Goal: Information Seeking & Learning: Learn about a topic

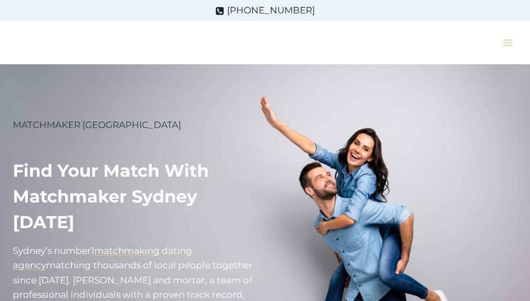
click at [510, 45] on icon "Open menu" at bounding box center [506, 43] width 9 height 6
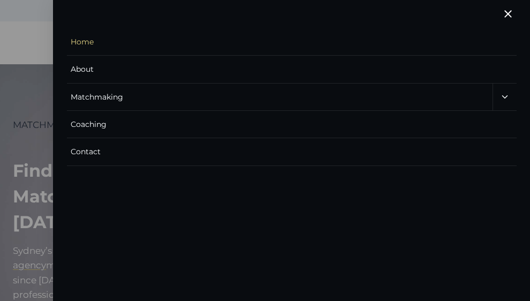
click at [506, 96] on icon "Expand" at bounding box center [505, 97] width 10 height 10
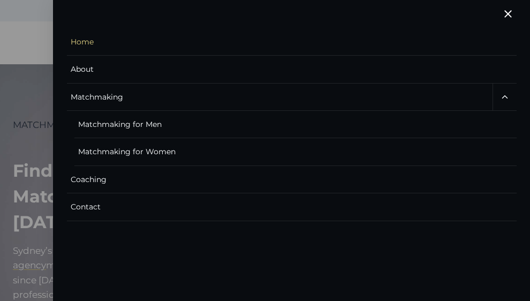
click at [424, 157] on link "Matchmaking for Women" at bounding box center [295, 151] width 442 height 27
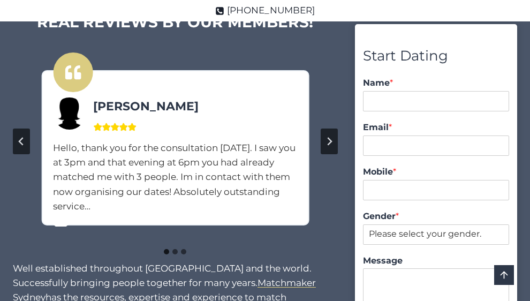
scroll to position [834, 0]
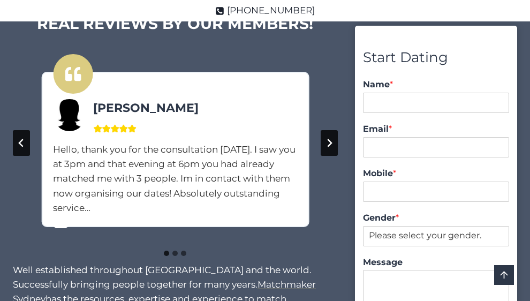
click at [326, 143] on icon "Next slide" at bounding box center [329, 143] width 9 height 9
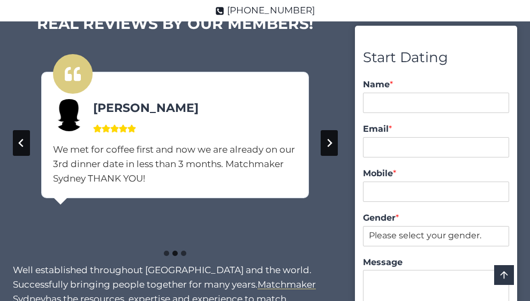
click at [326, 143] on icon "Next slide" at bounding box center [329, 143] width 9 height 9
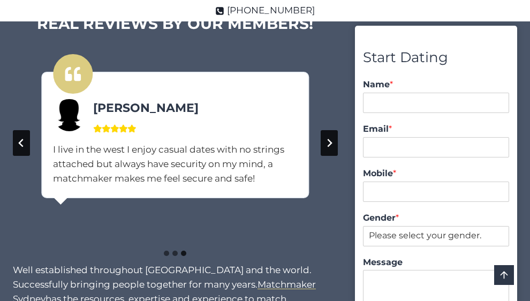
click at [326, 143] on icon "Go to first slide" at bounding box center [329, 143] width 9 height 9
